Goal: Task Accomplishment & Management: Complete application form

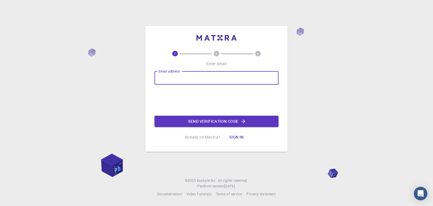
type input "[EMAIL_ADDRESS][DOMAIN_NAME]"
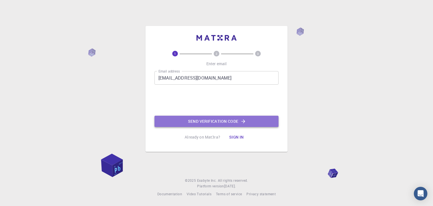
click at [235, 121] on button "Send verification code" at bounding box center [216, 120] width 124 height 11
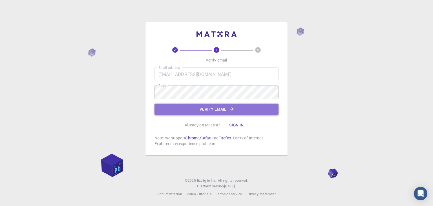
click at [209, 110] on button "Verify email" at bounding box center [216, 108] width 124 height 11
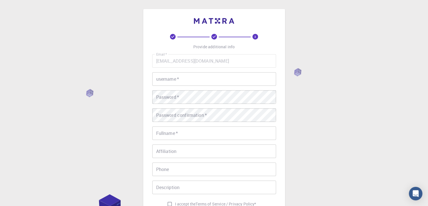
click at [191, 81] on input "username   *" at bounding box center [214, 79] width 124 height 14
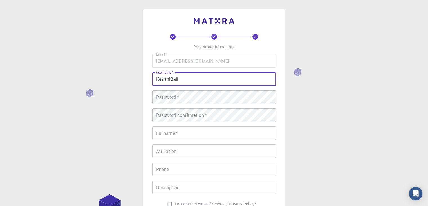
type input "KeerthiBali"
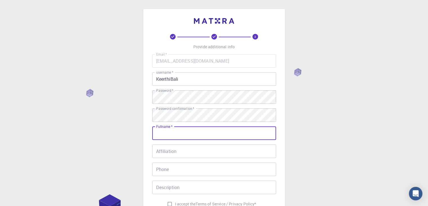
click at [182, 132] on input "Fullname   *" at bounding box center [214, 133] width 124 height 14
type input "KEERTHI BALI"
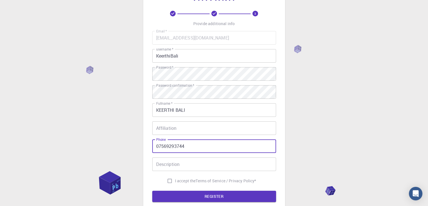
click at [160, 146] on input "07569293744" at bounding box center [214, 146] width 124 height 14
type input "7569293744"
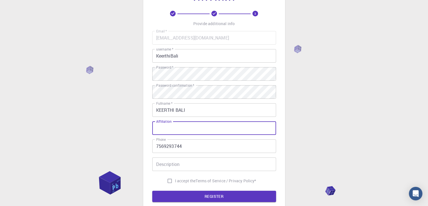
click at [175, 127] on input "Affiliation" at bounding box center [214, 128] width 124 height 14
type input "Student"
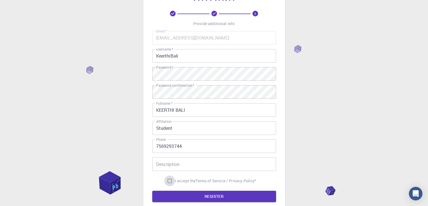
click at [169, 179] on input "I accept the Terms of Service / Privacy Policy *" at bounding box center [169, 180] width 11 height 11
checkbox input "true"
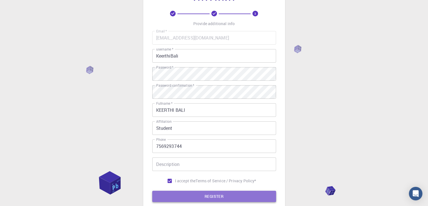
click at [200, 193] on button "REGISTER" at bounding box center [214, 195] width 124 height 11
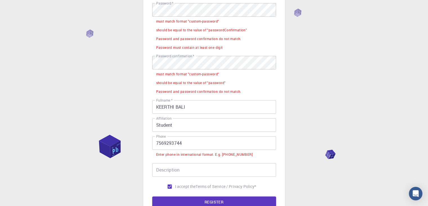
scroll to position [102, 0]
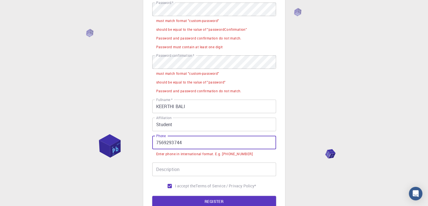
click at [155, 139] on input "7569293744" at bounding box center [214, 142] width 124 height 14
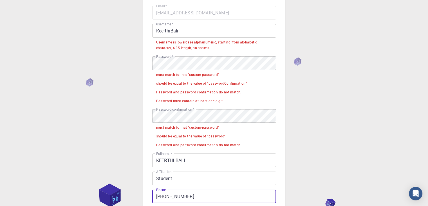
scroll to position [48, 0]
type input "[PHONE_NUMBER]"
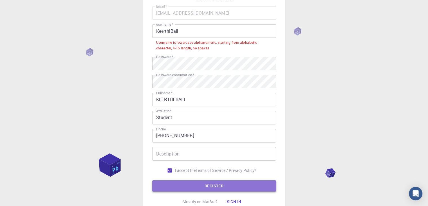
click at [197, 184] on button "REGISTER" at bounding box center [214, 185] width 124 height 11
click at [202, 190] on button "REGISTER" at bounding box center [214, 185] width 124 height 11
click at [205, 184] on button "REGISTER" at bounding box center [214, 185] width 124 height 11
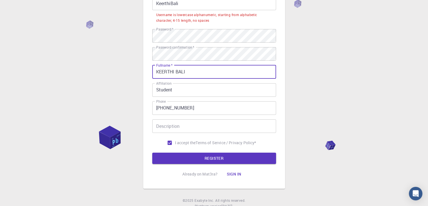
scroll to position [76, 0]
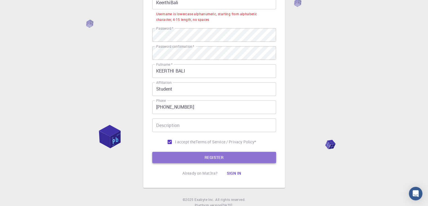
click at [227, 156] on button "REGISTER" at bounding box center [214, 157] width 124 height 11
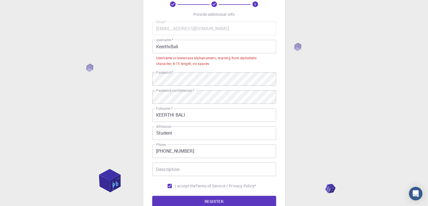
scroll to position [0, 0]
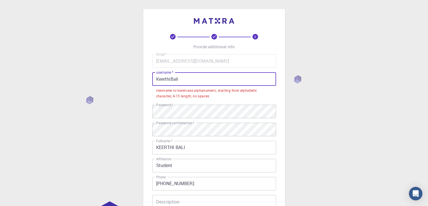
click at [160, 78] on input "KeerthiBali" at bounding box center [214, 79] width 124 height 14
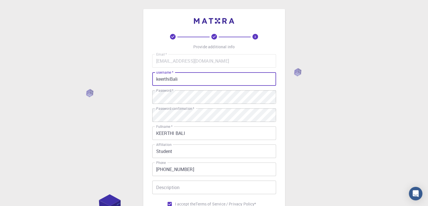
click at [173, 78] on input "keerthiBali" at bounding box center [214, 79] width 124 height 14
type input "keerthibali"
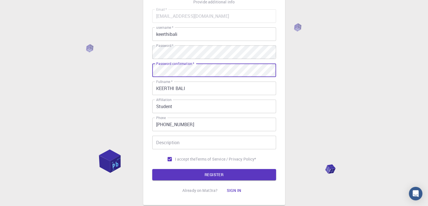
scroll to position [46, 0]
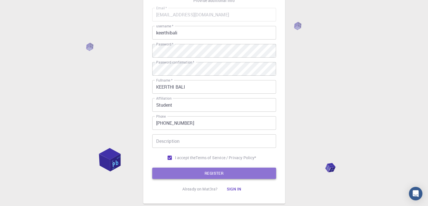
click at [174, 169] on button "REGISTER" at bounding box center [214, 172] width 124 height 11
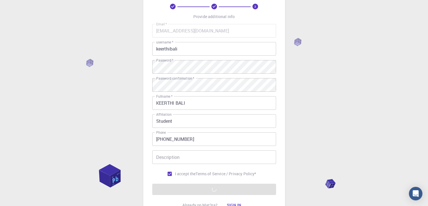
scroll to position [0, 0]
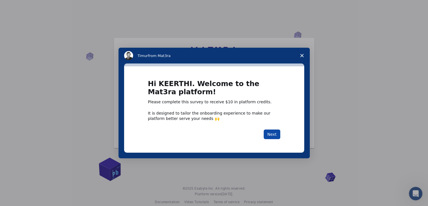
click at [270, 132] on button "Next" at bounding box center [272, 134] width 17 height 10
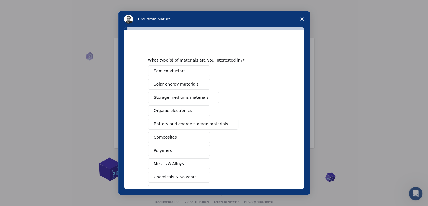
click at [270, 132] on div "Semiconductors Solar energy materials Storage mediums materials Organic electro…" at bounding box center [214, 143] width 132 height 157
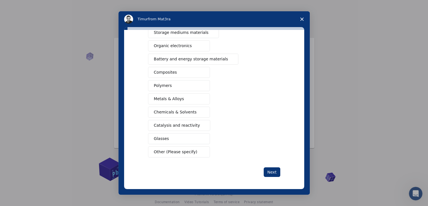
click at [194, 124] on button "Catalysis and reactivity" at bounding box center [179, 125] width 63 height 11
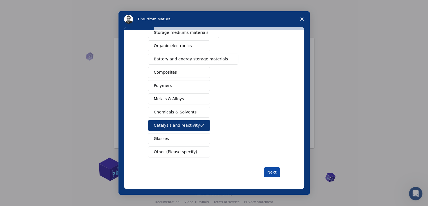
click at [273, 169] on button "Next" at bounding box center [272, 172] width 17 height 10
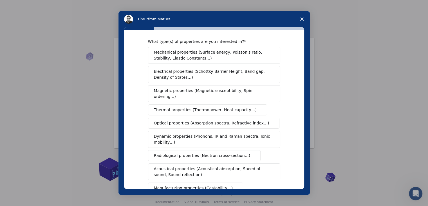
scroll to position [5, 0]
click at [210, 51] on span "Mechanical properties (Surface energy, Poisson's ratio, Stability, Elastic Cons…" at bounding box center [212, 55] width 117 height 12
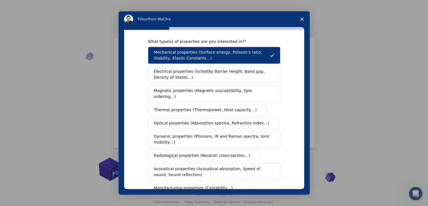
click at [210, 67] on button "Electrical properties (Schottky Barrier Height, Band gap, Density of States…)" at bounding box center [214, 74] width 132 height 17
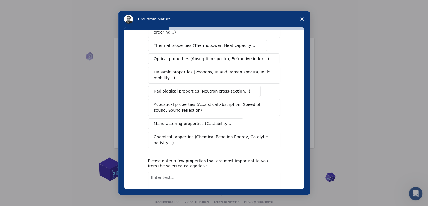
scroll to position [76, 0]
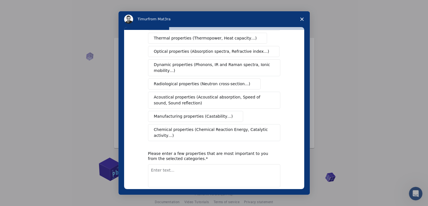
click at [214, 126] on span "Chemical properties (Chemical Reaction Energy, Catalytic activity…)" at bounding box center [212, 132] width 117 height 12
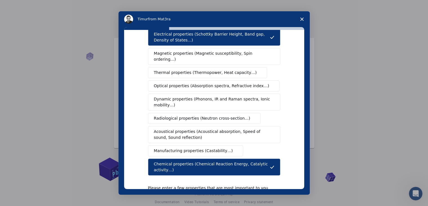
scroll to position [94, 0]
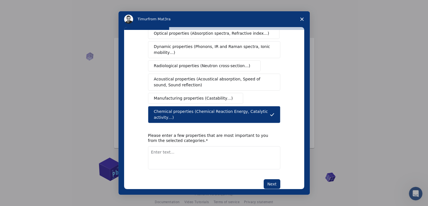
click at [176, 146] on textarea "Enter text..." at bounding box center [214, 157] width 132 height 23
type textarea "Catalytic activity"
click at [278, 179] on button "Next" at bounding box center [272, 184] width 17 height 10
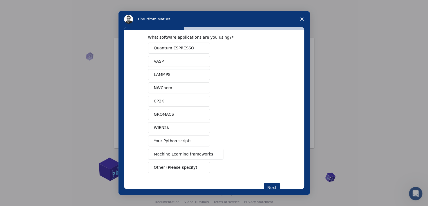
scroll to position [7, 0]
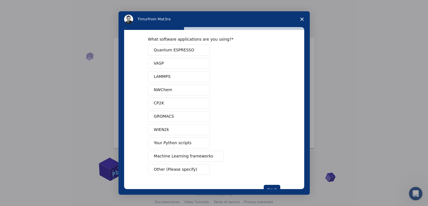
click at [189, 61] on button "VASP" at bounding box center [179, 63] width 62 height 11
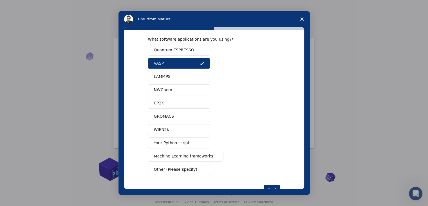
click at [190, 155] on span "Machine Learning frameworks" at bounding box center [183, 156] width 59 height 6
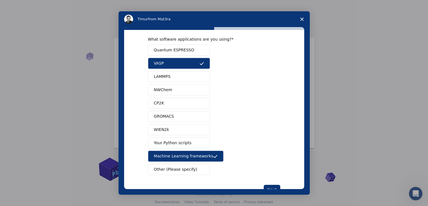
click at [185, 143] on span "Your Python scripts" at bounding box center [173, 143] width 38 height 6
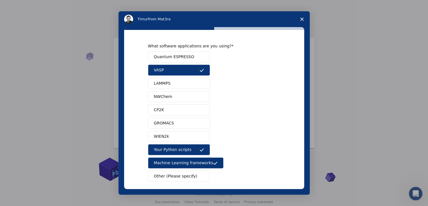
click at [188, 59] on span "Quantum ESPRESSO" at bounding box center [174, 57] width 40 height 6
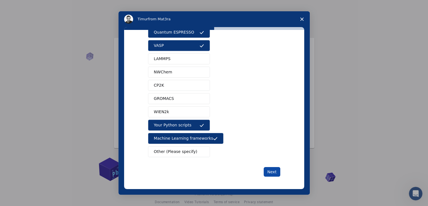
click at [274, 169] on button "Next" at bounding box center [272, 172] width 17 height 10
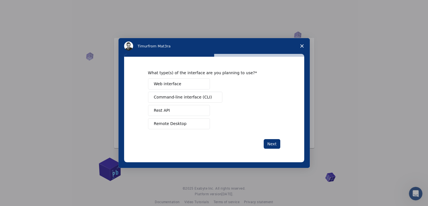
click at [191, 123] on button "Remote Desktop" at bounding box center [179, 123] width 62 height 11
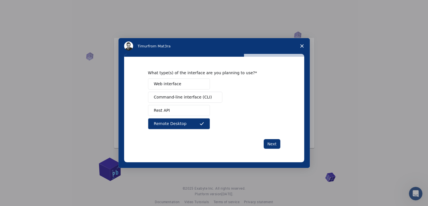
click at [185, 96] on span "Command-line interface (CLI)" at bounding box center [183, 97] width 58 height 6
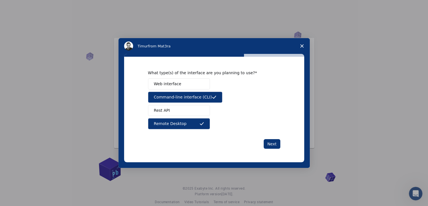
click at [182, 84] on button "Web interface" at bounding box center [179, 83] width 62 height 11
click at [181, 109] on button "Rest API" at bounding box center [179, 110] width 62 height 11
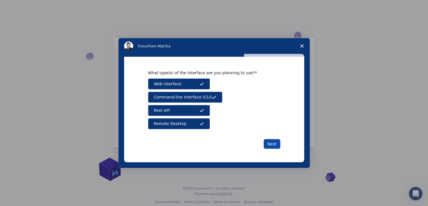
click at [273, 141] on button "Next" at bounding box center [272, 144] width 17 height 10
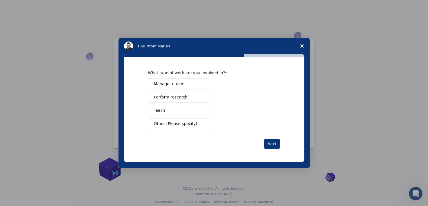
click at [177, 95] on span "Perform research" at bounding box center [171, 97] width 34 height 6
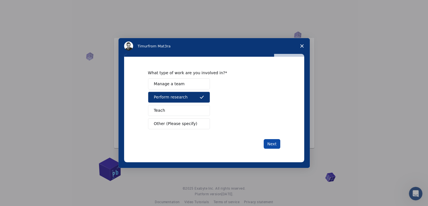
click at [273, 141] on button "Next" at bounding box center [272, 144] width 17 height 10
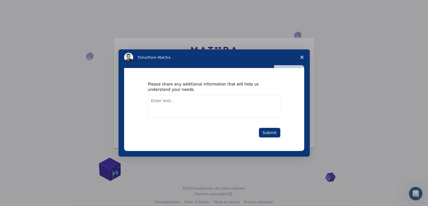
drag, startPoint x: 189, startPoint y: 92, endPoint x: 183, endPoint y: 106, distance: 15.0
click at [183, 106] on div "Please share any additional information that will help us understand your needs." at bounding box center [214, 99] width 132 height 36
click at [183, 106] on textarea "Enter text..." at bounding box center [214, 106] width 132 height 23
type textarea "Need to work on DFT and Finite Element methods"
click at [267, 131] on button "Submit" at bounding box center [269, 133] width 21 height 10
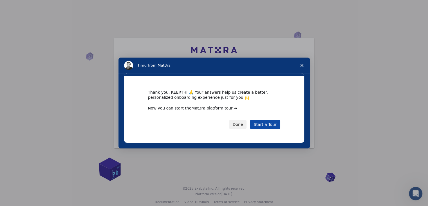
click at [265, 126] on link "Start a Tour" at bounding box center [265, 124] width 30 height 10
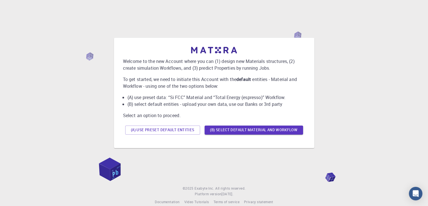
scroll to position [8, 0]
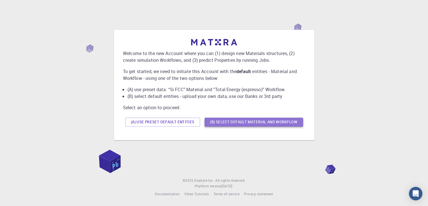
click at [224, 124] on button "(B) Select default material and workflow" at bounding box center [254, 121] width 99 height 9
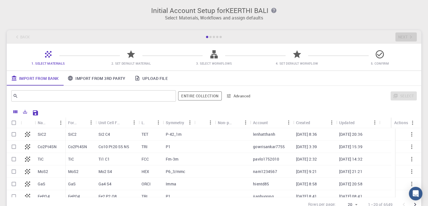
scroll to position [0, 0]
click at [131, 59] on icon at bounding box center [131, 55] width 10 height 10
click at [133, 54] on icon at bounding box center [131, 54] width 8 height 8
